Goal: Transaction & Acquisition: Purchase product/service

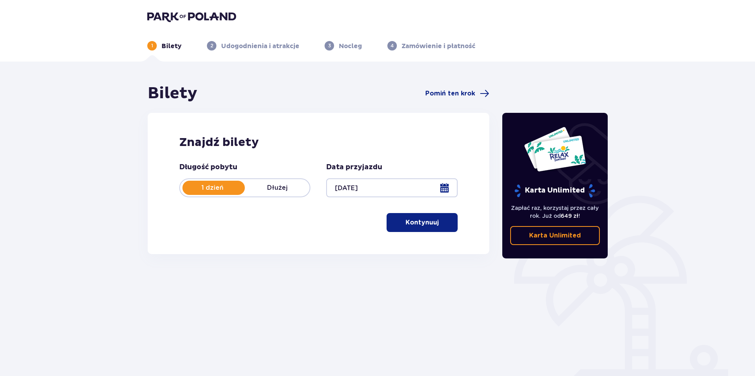
click at [431, 224] on p "Kontynuuj" at bounding box center [421, 222] width 33 height 9
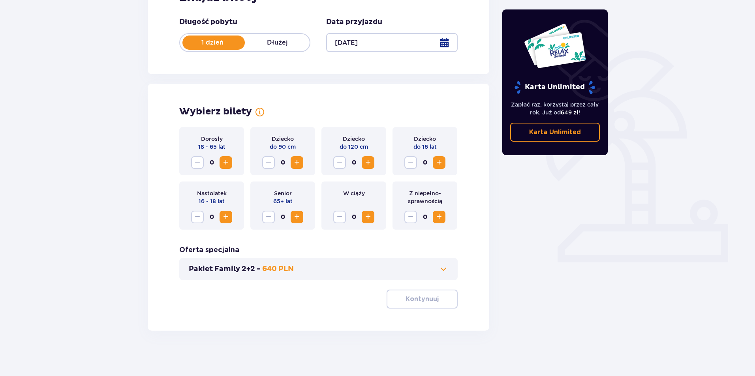
scroll to position [147, 0]
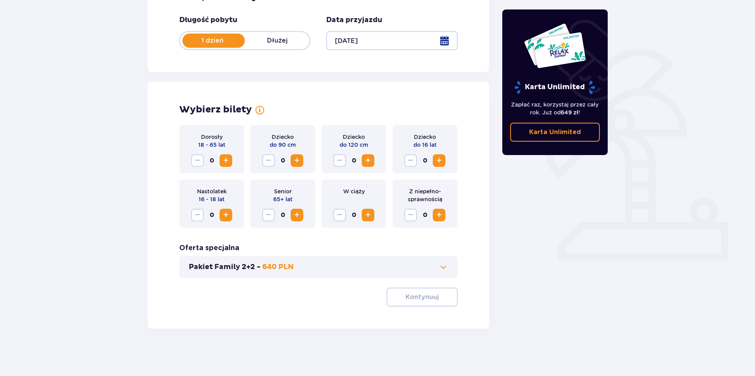
click at [230, 163] on span "Zwiększ" at bounding box center [225, 160] width 9 height 9
click at [438, 161] on span "Zwiększ" at bounding box center [438, 160] width 9 height 9
click at [414, 300] on p "Kontynuuj" at bounding box center [421, 297] width 33 height 9
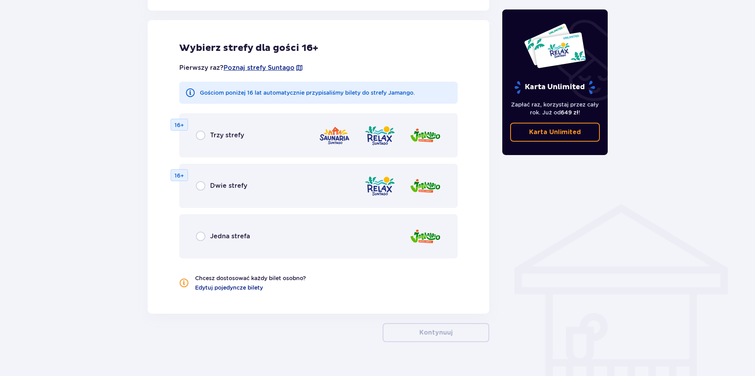
scroll to position [438, 0]
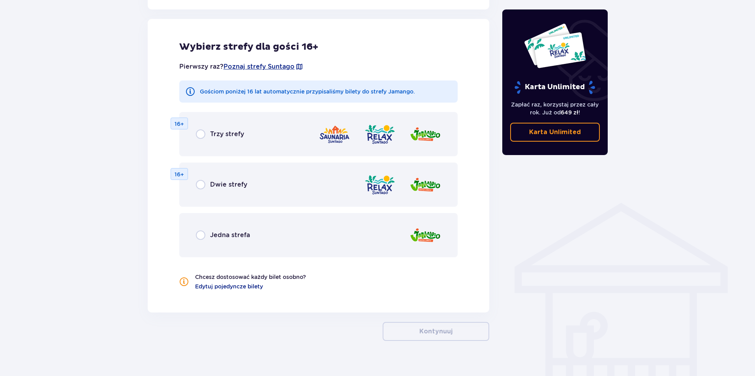
click at [198, 239] on input "radio" at bounding box center [200, 234] width 9 height 9
radio input "true"
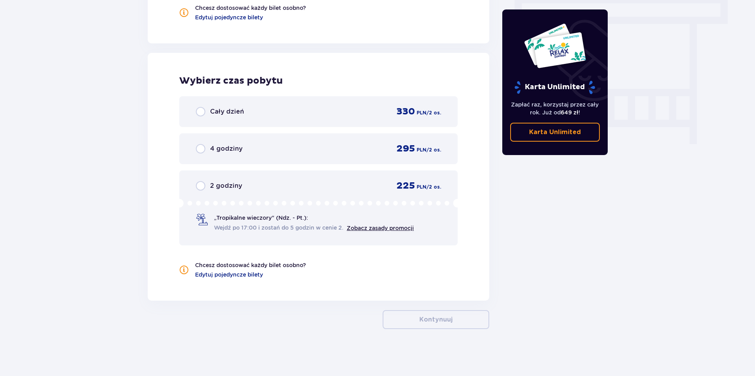
scroll to position [708, 0]
click at [204, 113] on input "radio" at bounding box center [200, 111] width 9 height 9
radio input "true"
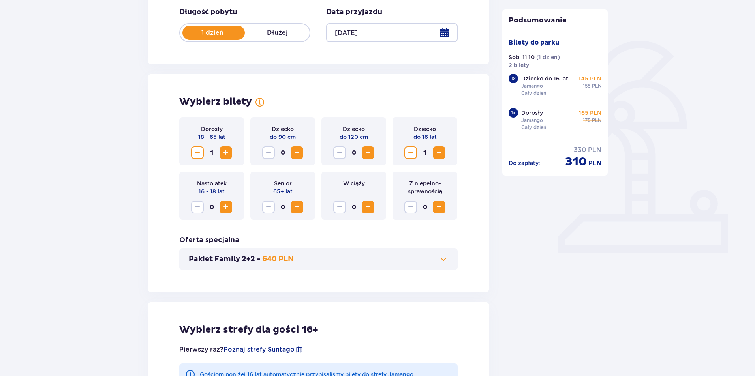
scroll to position [0, 0]
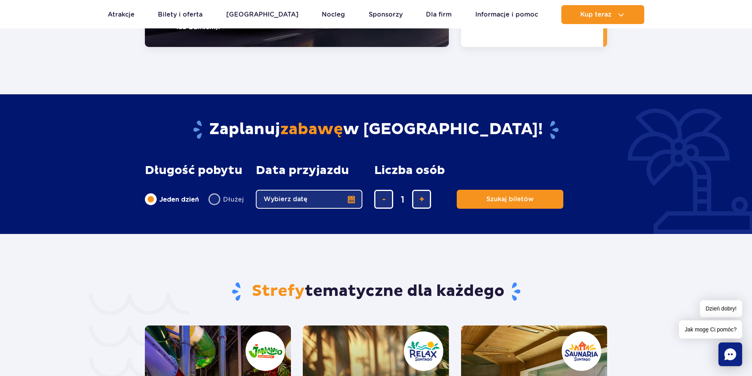
scroll to position [1618, 0]
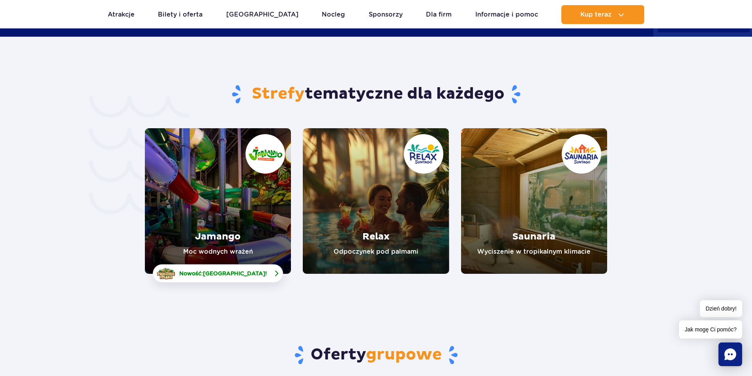
click at [272, 269] on img at bounding box center [276, 273] width 9 height 9
